Goal: Task Accomplishment & Management: Manage account settings

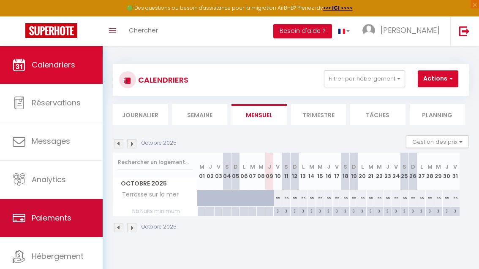
scroll to position [35, 0]
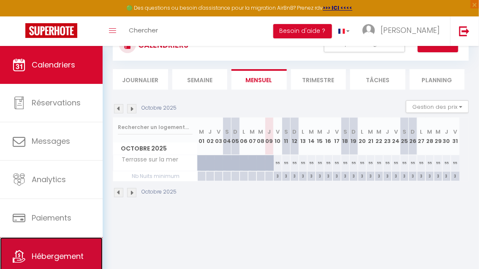
click at [63, 247] on link "Hébergement" at bounding box center [51, 257] width 103 height 38
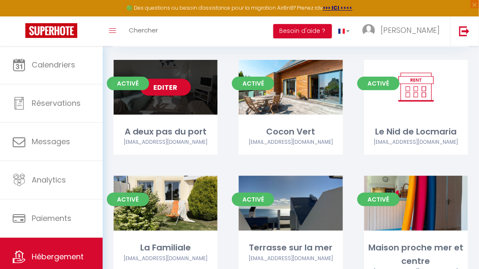
scroll to position [51, 0]
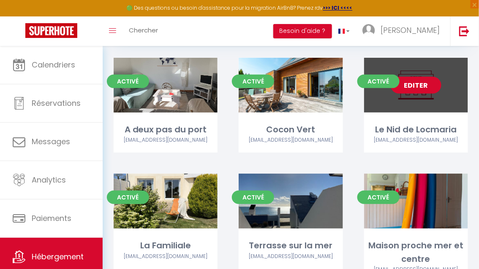
click at [409, 88] on link "Editer" at bounding box center [416, 85] width 51 height 17
select select "3"
select select "2"
select select "1"
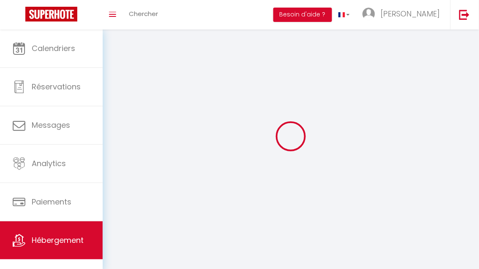
select select
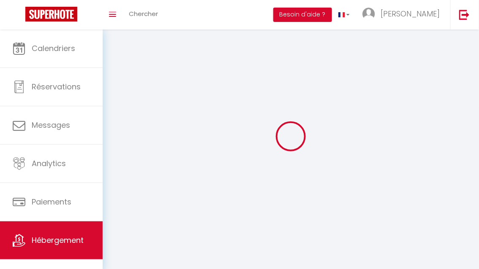
checkbox input "false"
select select
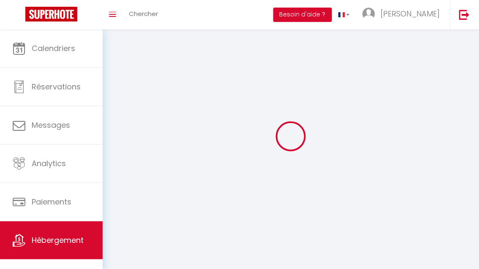
select select
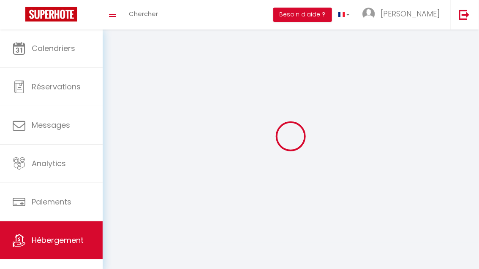
select select
checkbox input "false"
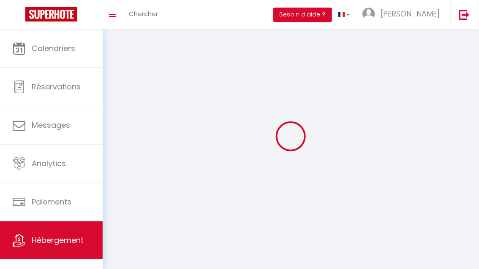
select select
select select "28"
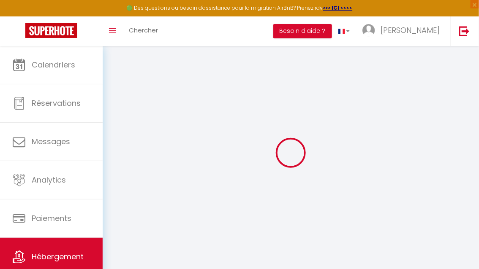
select select
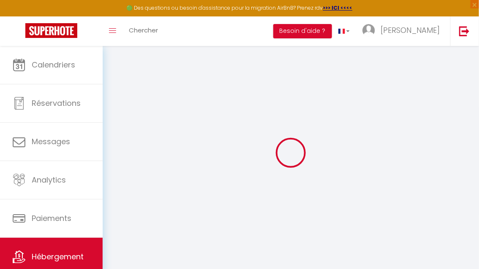
select select
checkbox input "false"
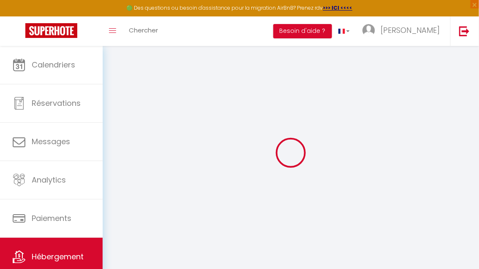
select select
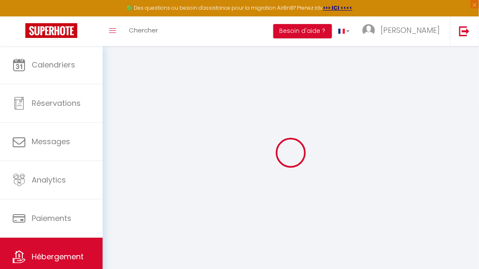
select select
checkbox input "false"
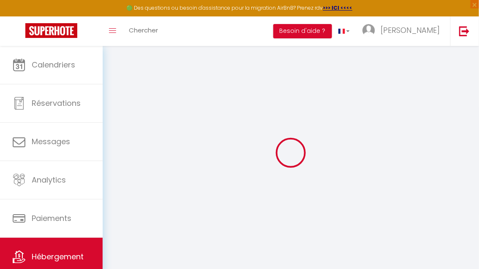
checkbox input "false"
select select
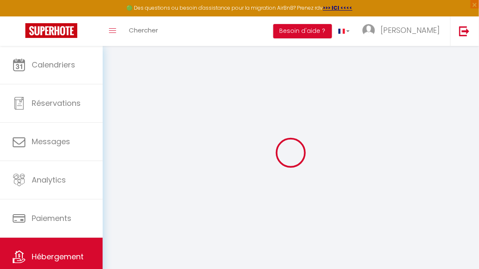
select select
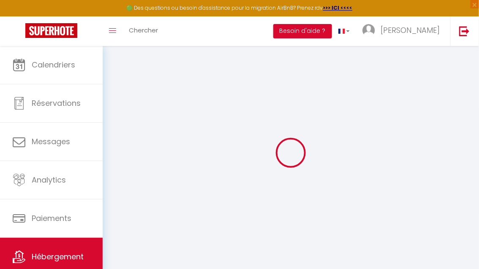
checkbox input "false"
select select
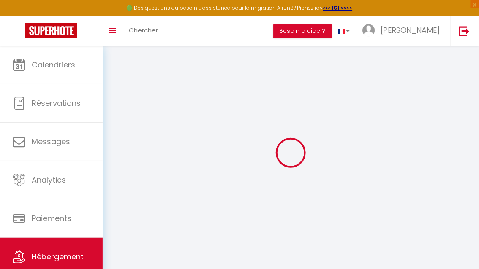
select select
type input "Le Nid de Locmaria"
type input "Fournier -Truchot"
type input "Maroine"
type input "3 imapsse kerguelen"
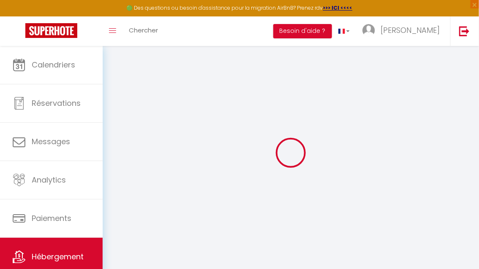
type input "29780"
type input "Audierne esquibien"
select select "2"
type input "50"
type input "396"
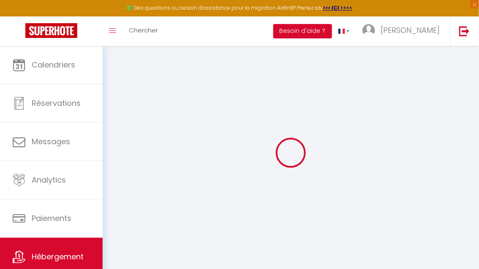
select select
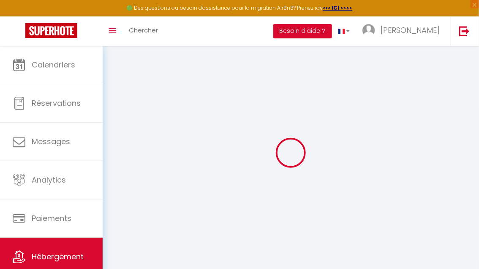
type input "[STREET_ADDRESS][PERSON_NAME]"
type input "29000"
type input "quimper"
type input "[EMAIL_ADDRESS][DOMAIN_NAME]"
select select
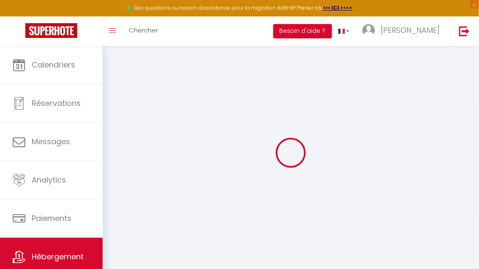
checkbox input "false"
type input "0"
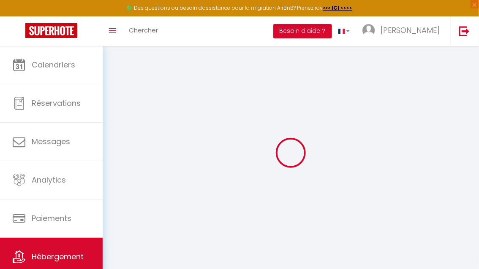
type input "0"
select select
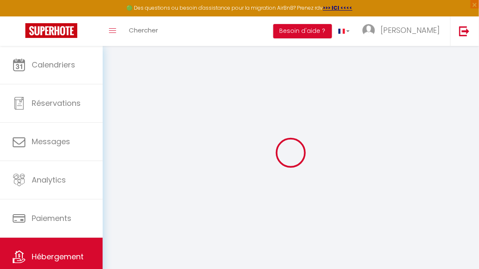
select select
checkbox input "false"
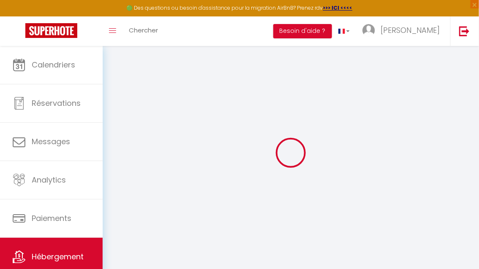
checkbox input "false"
select select
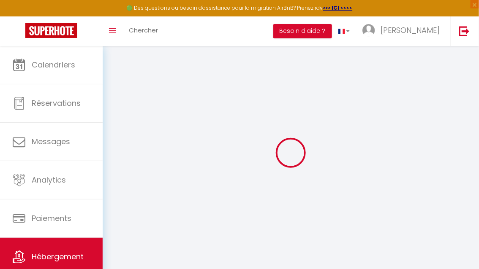
select select
checkbox input "false"
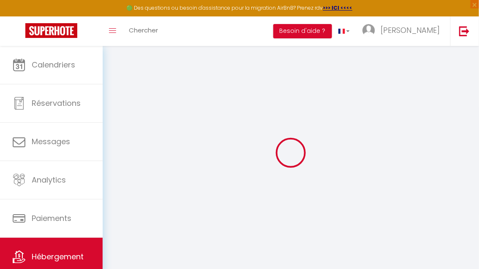
checkbox input "false"
select select
checkbox input "false"
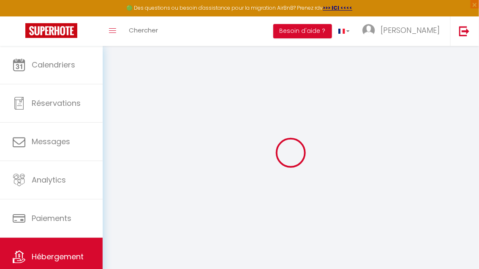
checkbox input "false"
select select "16:00"
select select "23:45"
select select "12:00"
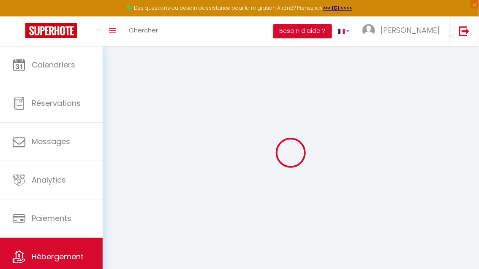
select select "30"
select select "120"
select select
checkbox input "false"
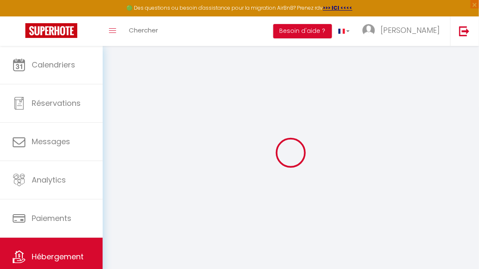
checkbox input "false"
select select
checkbox input "false"
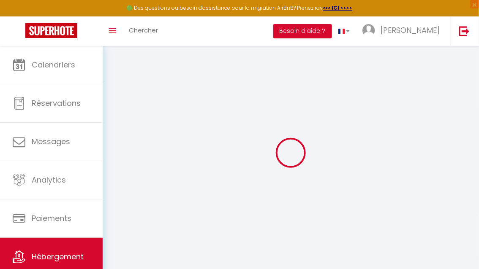
checkbox input "false"
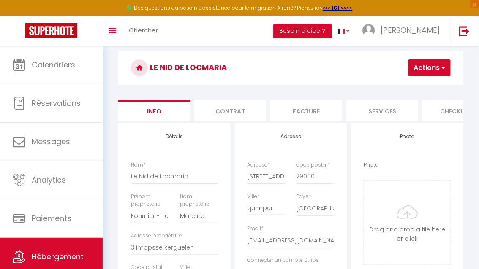
select select
checkbox input "false"
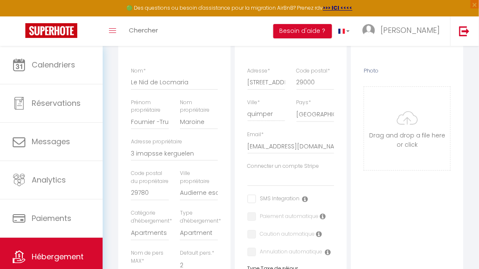
scroll to position [122, 0]
drag, startPoint x: 205, startPoint y: 121, endPoint x: 189, endPoint y: 120, distance: 16.1
click at [189, 120] on input "Maroine" at bounding box center [199, 121] width 38 height 15
type input "Maroin"
select select
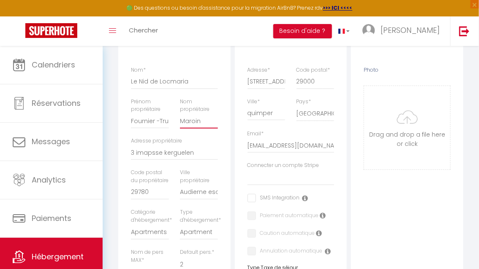
checkbox input "false"
type input "Maroi"
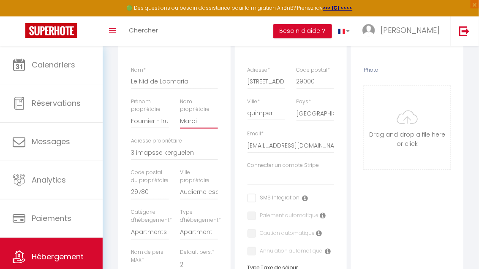
select select
checkbox input "false"
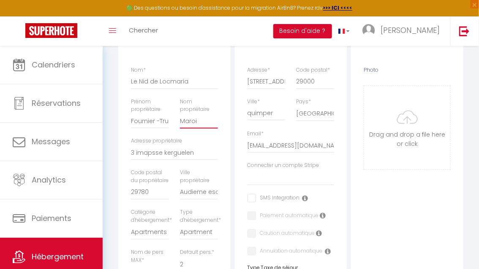
type input "Maro"
select select
checkbox input "false"
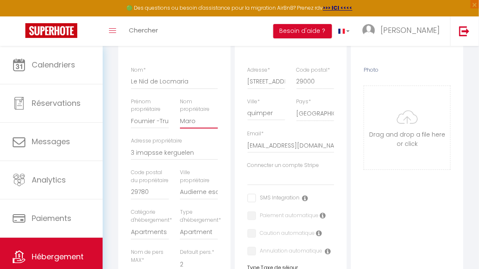
checkbox input "false"
type input "Mar"
select select
checkbox input "false"
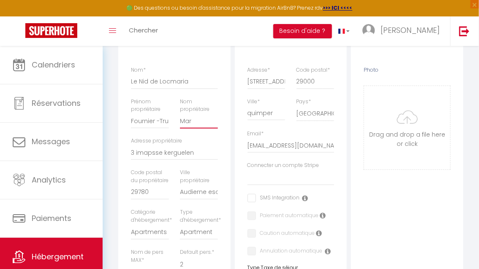
checkbox input "false"
type input "Maro"
select select
checkbox input "false"
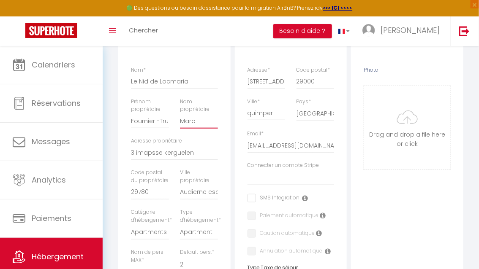
checkbox input "false"
type input "Maroi"
select select
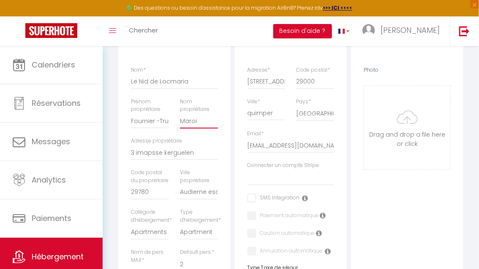
checkbox input "false"
type input "Maroin"
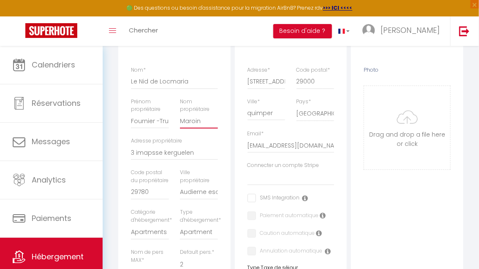
select select
checkbox input "false"
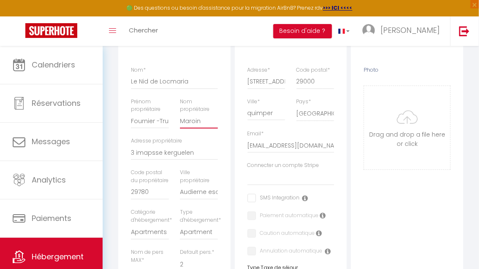
type input "Maroinr"
select select
checkbox input "false"
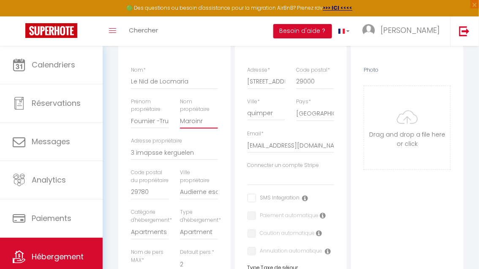
checkbox input "false"
type input "Maroin"
select select
checkbox input "false"
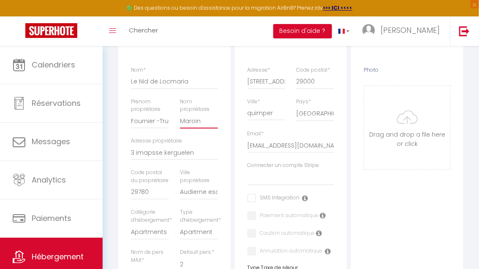
checkbox input "false"
type input "Maroine"
select select
checkbox input "false"
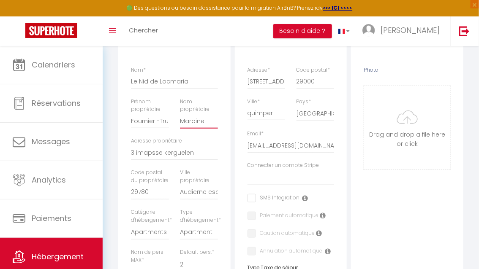
checkbox input "false"
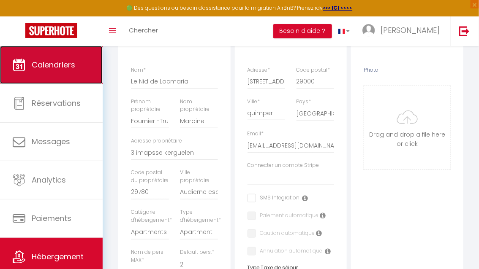
click at [80, 67] on link "Calendriers" at bounding box center [51, 65] width 103 height 38
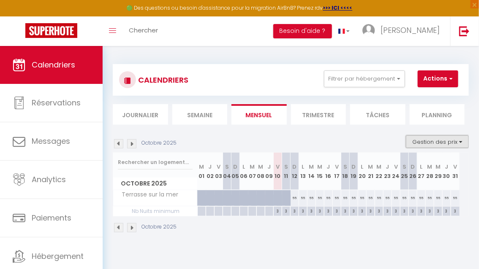
click at [426, 141] on button "Gestion des prix" at bounding box center [437, 142] width 63 height 13
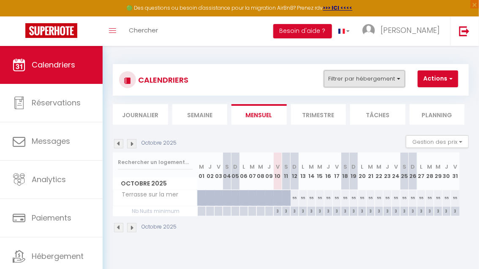
click at [358, 73] on button "Filtrer par hébergement" at bounding box center [364, 79] width 81 height 17
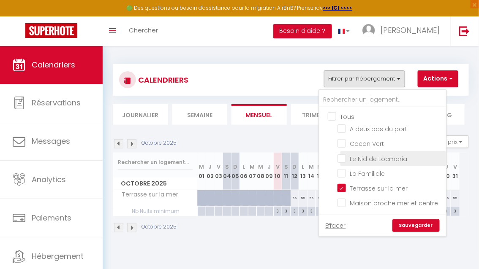
click at [343, 157] on input "Le Nid de Locmaria" at bounding box center [390, 158] width 106 height 8
checkbox input "true"
checkbox input "false"
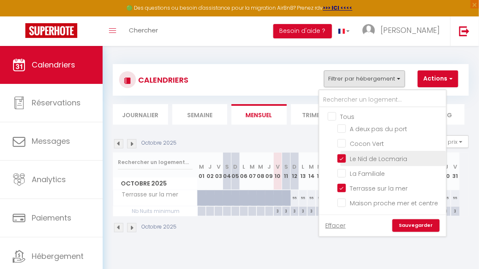
checkbox input "false"
click at [416, 225] on link "Sauvegarder" at bounding box center [415, 226] width 47 height 13
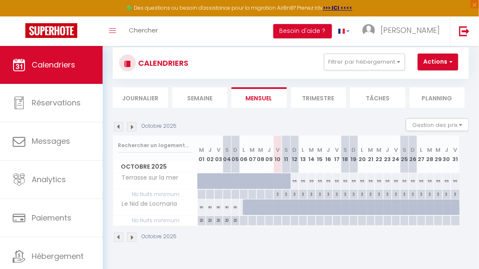
scroll to position [17, 0]
click at [244, 209] on div at bounding box center [247, 208] width 8 height 16
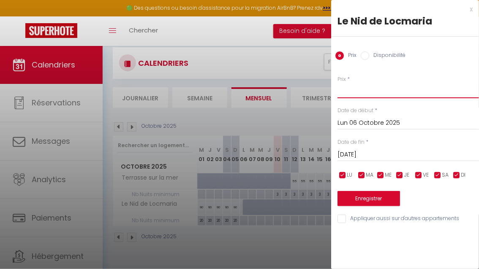
click at [356, 94] on input "Prix" at bounding box center [407, 90] width 141 height 15
drag, startPoint x: 361, startPoint y: 200, endPoint x: 364, endPoint y: 167, distance: 33.0
click at [364, 167] on div "Prix * 100 Statut * Disponible Indisponible Date de début * [DATE] < [DATE] > D…" at bounding box center [405, 145] width 148 height 160
click at [368, 154] on input "[DATE]" at bounding box center [407, 154] width 141 height 11
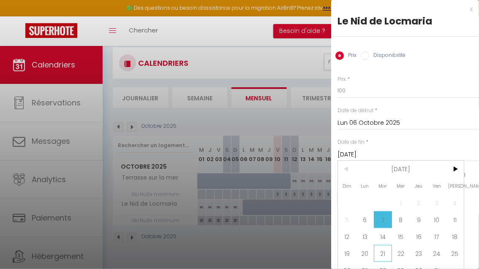
scroll to position [10, 0]
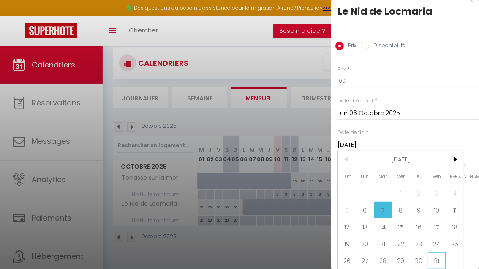
click at [433, 262] on span "31" at bounding box center [437, 260] width 18 height 17
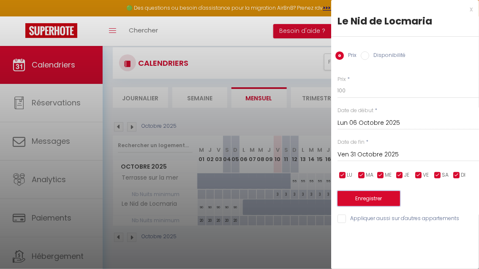
click at [375, 197] on button "Enregistrer" at bounding box center [368, 198] width 62 height 15
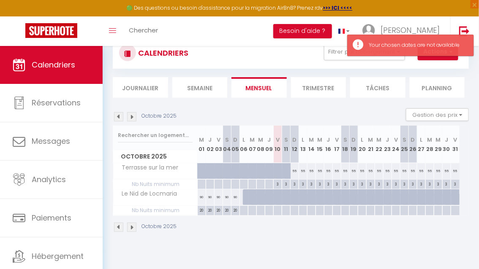
scroll to position [28, 0]
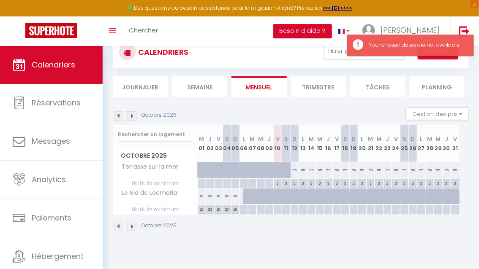
click at [245, 197] on div at bounding box center [247, 197] width 8 height 16
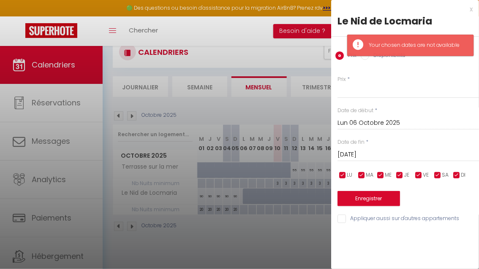
click at [353, 154] on input "[DATE]" at bounding box center [407, 154] width 141 height 11
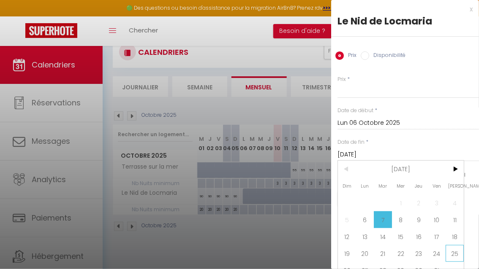
scroll to position [10, 0]
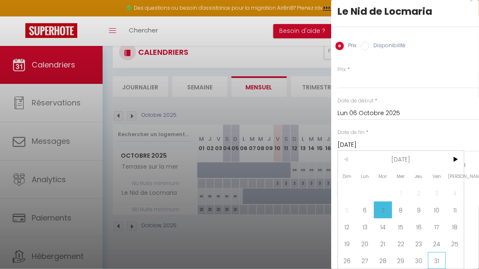
click at [434, 260] on span "31" at bounding box center [437, 260] width 18 height 17
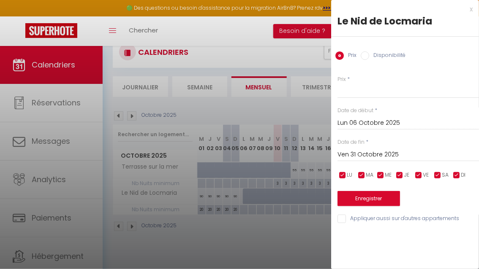
scroll to position [0, 0]
click at [378, 205] on button "Enregistrer" at bounding box center [368, 198] width 62 height 15
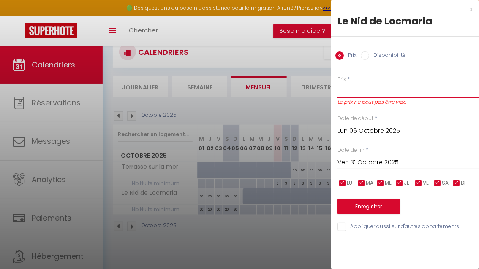
click at [362, 93] on input "Prix" at bounding box center [407, 90] width 141 height 15
click at [357, 208] on button "Enregistrer" at bounding box center [368, 206] width 62 height 15
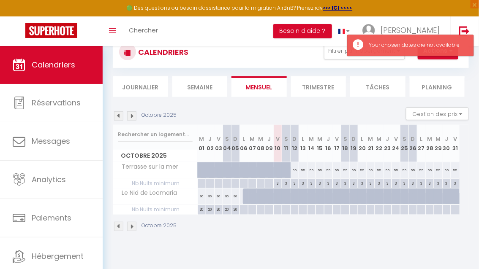
click at [246, 201] on div at bounding box center [247, 197] width 8 height 16
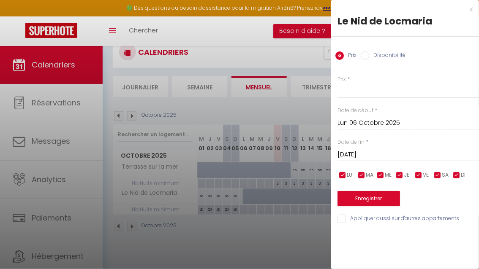
click at [366, 55] on input "Disponibilité" at bounding box center [365, 56] width 8 height 8
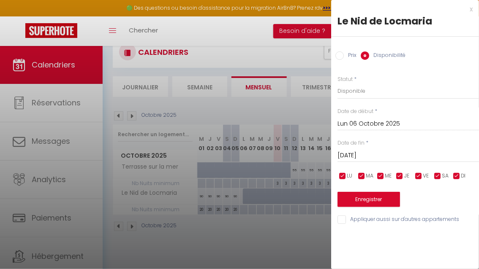
click at [363, 126] on input "Lun 06 Octobre 2025" at bounding box center [407, 124] width 141 height 11
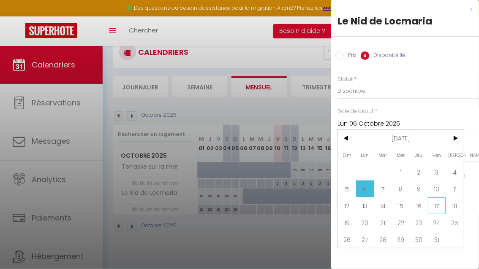
click at [442, 208] on span "17" at bounding box center [437, 206] width 18 height 17
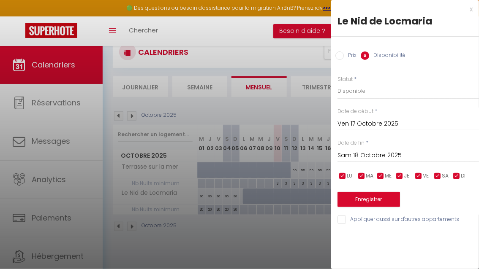
click at [386, 155] on input "Sam 18 Octobre 2025" at bounding box center [407, 155] width 141 height 11
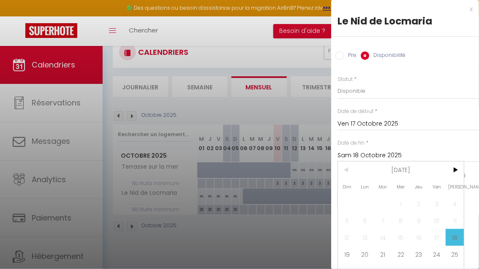
scroll to position [11, 0]
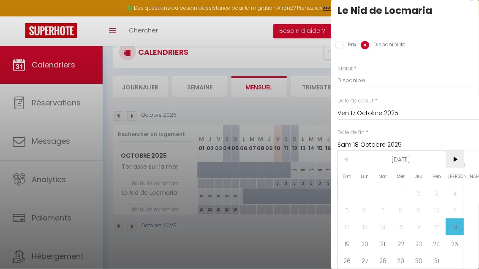
click at [458, 158] on span ">" at bounding box center [454, 159] width 18 height 17
click at [454, 190] on span "1" at bounding box center [454, 193] width 18 height 17
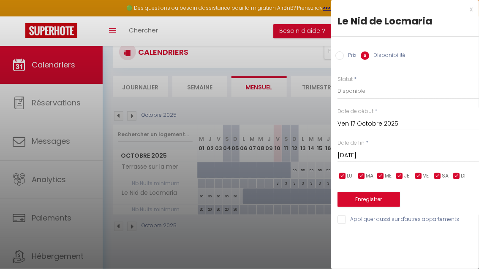
scroll to position [0, 0]
click at [365, 196] on button "Enregistrer" at bounding box center [368, 199] width 62 height 15
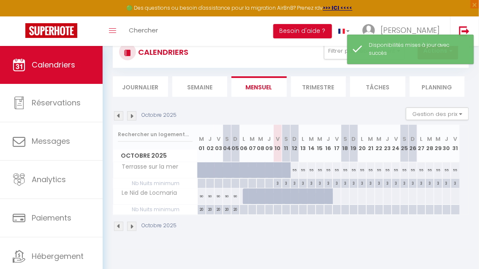
click at [334, 193] on div at bounding box center [336, 197] width 9 height 16
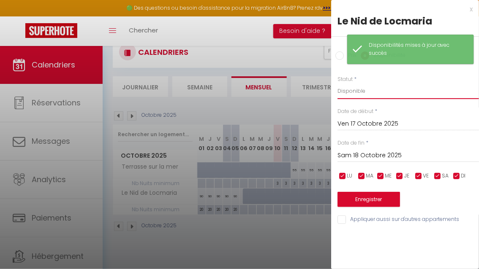
click at [347, 94] on select "Disponible Indisponible" at bounding box center [407, 91] width 141 height 16
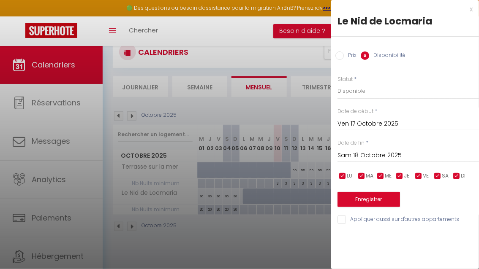
click at [342, 58] on input "Prix" at bounding box center [339, 56] width 8 height 8
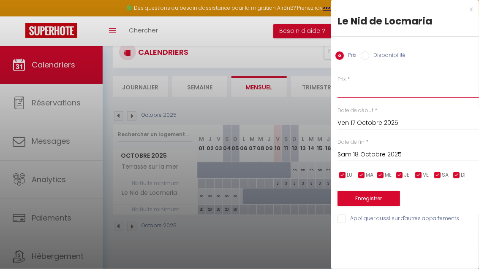
click at [353, 90] on input "Prix" at bounding box center [407, 90] width 141 height 15
click at [364, 199] on button "Enregistrer" at bounding box center [368, 198] width 62 height 15
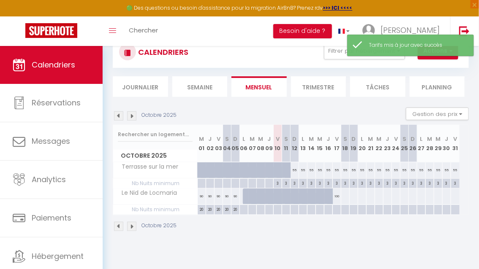
click at [341, 200] on div at bounding box center [345, 197] width 9 height 16
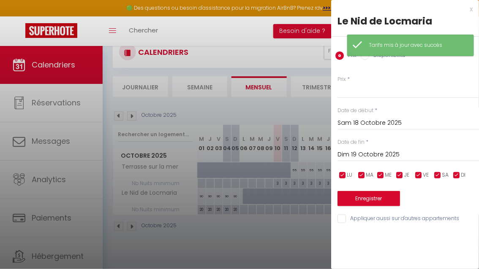
click at [358, 155] on input "Dim 19 Octobre 2025" at bounding box center [407, 154] width 141 height 11
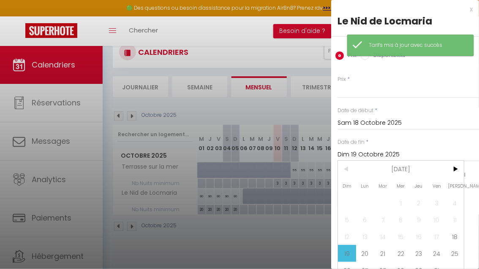
scroll to position [10, 0]
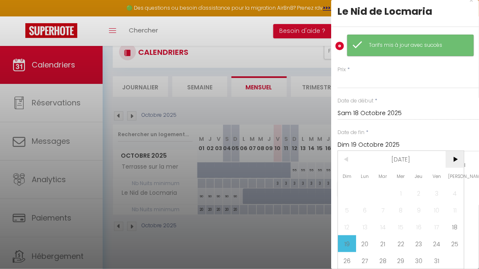
click at [454, 159] on span ">" at bounding box center [454, 159] width 18 height 17
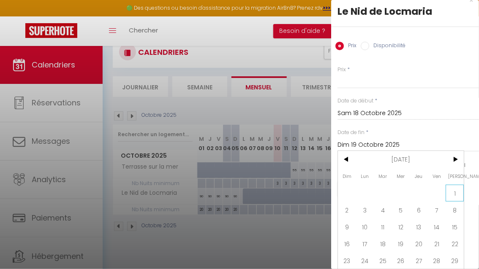
click at [454, 190] on span "1" at bounding box center [454, 193] width 18 height 17
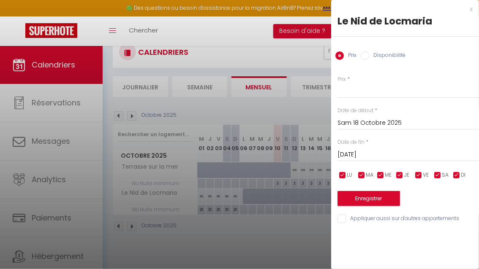
scroll to position [0, 0]
click at [370, 92] on input "Prix" at bounding box center [407, 90] width 141 height 15
click at [362, 202] on button "Enregistrer" at bounding box center [368, 198] width 62 height 15
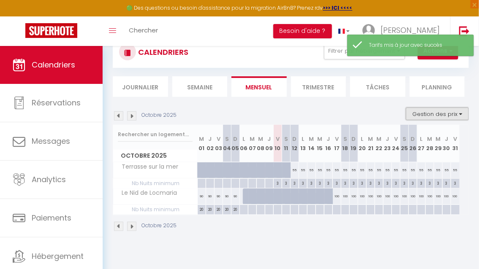
click at [421, 114] on button "Gestion des prix" at bounding box center [437, 114] width 63 height 13
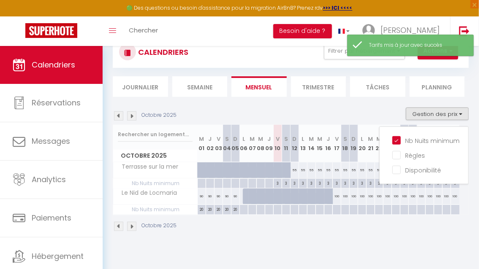
click at [337, 208] on div at bounding box center [336, 210] width 8 height 10
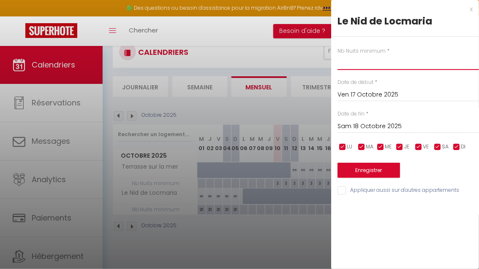
click at [345, 62] on input "text" at bounding box center [407, 62] width 141 height 15
click at [376, 168] on button "Enregistrer" at bounding box center [368, 170] width 62 height 15
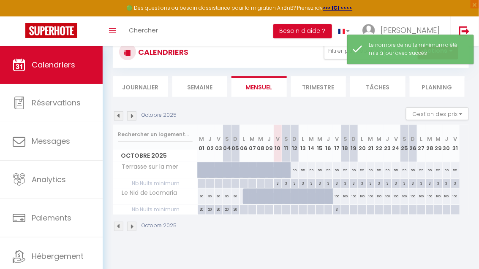
click at [338, 214] on div "3" at bounding box center [336, 210] width 8 height 10
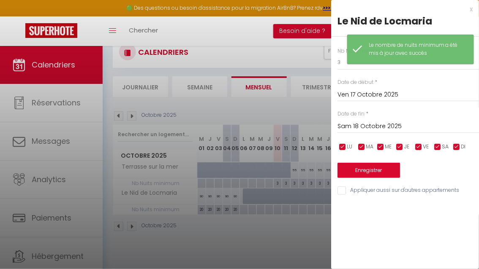
click at [372, 127] on input "Sam 18 Octobre 2025" at bounding box center [407, 126] width 141 height 11
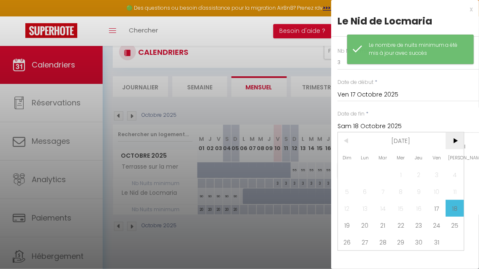
click at [454, 142] on span ">" at bounding box center [454, 141] width 18 height 17
click at [456, 171] on span "1" at bounding box center [454, 174] width 18 height 17
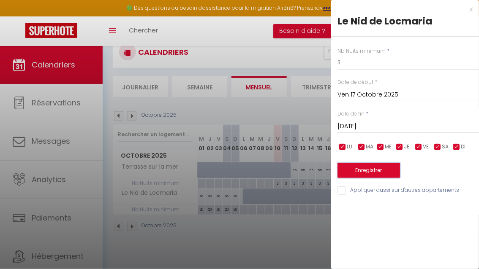
click at [359, 169] on button "Enregistrer" at bounding box center [368, 170] width 62 height 15
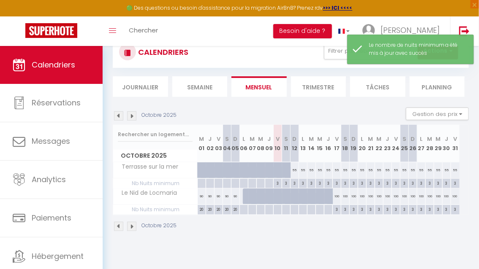
click at [130, 224] on img at bounding box center [131, 226] width 9 height 9
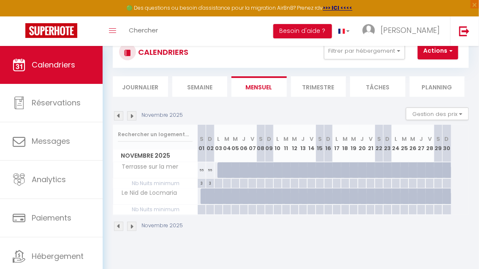
click at [120, 225] on img at bounding box center [118, 226] width 9 height 9
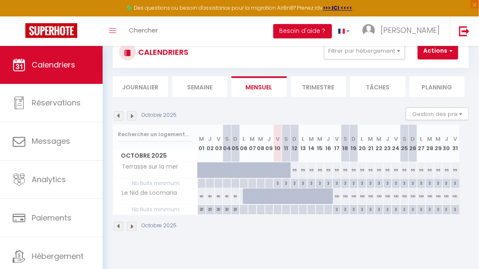
click at [133, 226] on img at bounding box center [131, 226] width 9 height 9
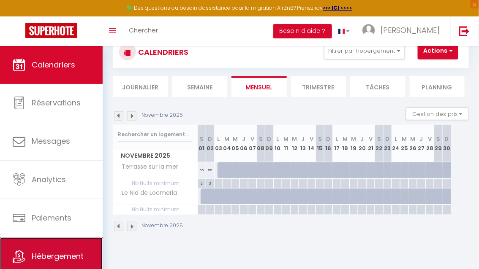
click at [57, 246] on link "Hébergement" at bounding box center [51, 257] width 103 height 38
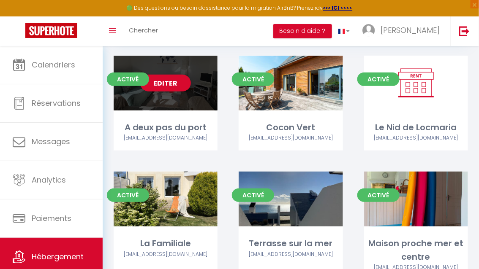
scroll to position [66, 0]
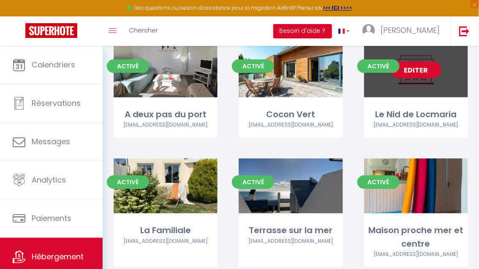
click at [418, 70] on link "Editer" at bounding box center [416, 70] width 51 height 17
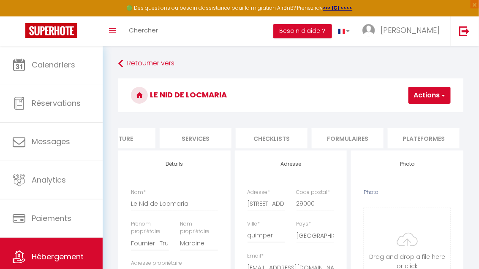
scroll to position [0, 259]
click at [334, 135] on li "Plateformes" at bounding box center [351, 138] width 72 height 21
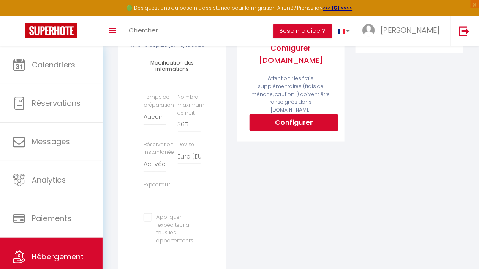
scroll to position [212, 0]
